Goal: Information Seeking & Learning: Find specific fact

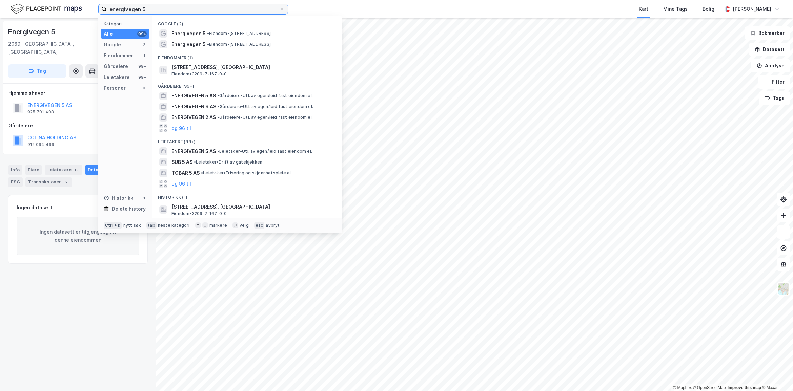
click at [58, 8] on div "energivegen 5 Kategori Alle 99+ Google 2 Eiendommer 1 Gårdeiere 99+ Leietakere …" at bounding box center [396, 9] width 793 height 18
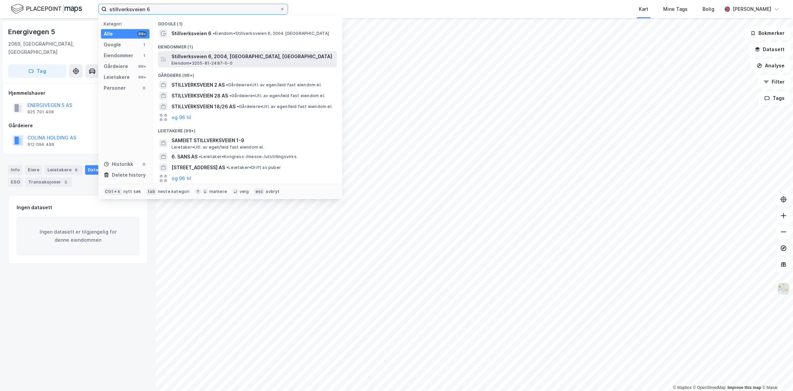
type input "stillverksveien 6"
click at [261, 59] on span "Stillverksveien 6, 2004, [GEOGRAPHIC_DATA], [GEOGRAPHIC_DATA]" at bounding box center [252, 57] width 163 height 8
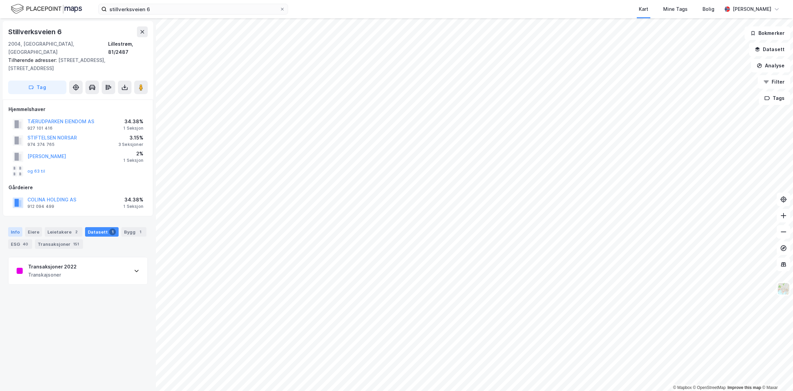
click at [19, 227] on div "Info" at bounding box center [15, 231] width 14 height 9
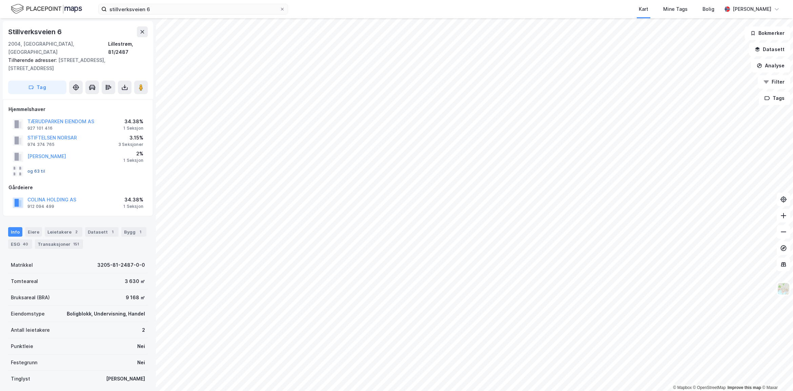
click at [0, 0] on button "og 63 til" at bounding box center [0, 0] width 0 height 0
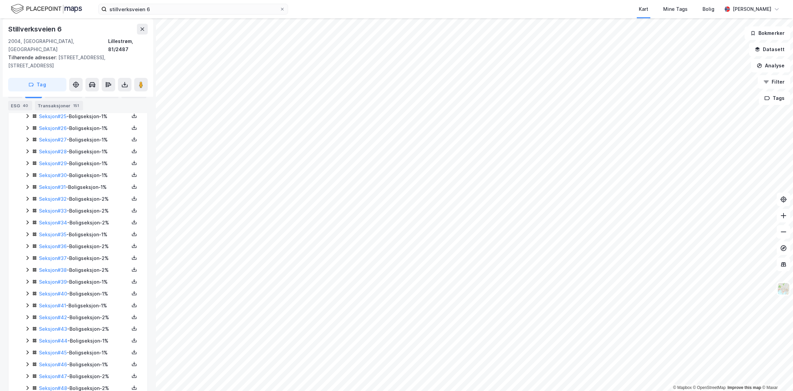
scroll to position [521, 0]
click at [58, 370] on link "Seksjon # 51" at bounding box center [52, 373] width 26 height 6
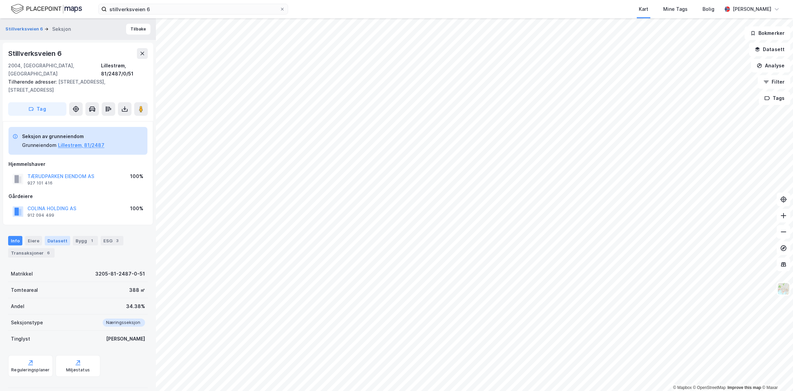
click at [61, 236] on div "Datasett" at bounding box center [57, 240] width 25 height 9
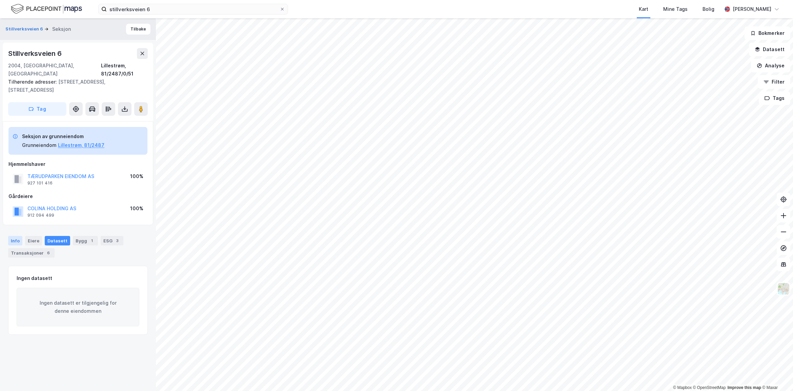
click at [16, 236] on div "Info" at bounding box center [15, 240] width 14 height 9
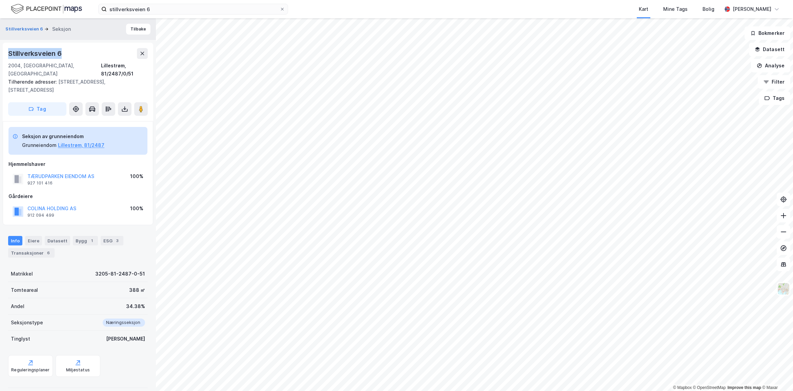
drag, startPoint x: 72, startPoint y: 50, endPoint x: 7, endPoint y: 58, distance: 64.8
click at [7, 58] on div "Stillverksveien 6 2004, [GEOGRAPHIC_DATA], [GEOGRAPHIC_DATA], 81/2487/0/51 Tilh…" at bounding box center [78, 82] width 150 height 79
copy div "Stillverksveien 6"
